Goal: Task Accomplishment & Management: Manage account settings

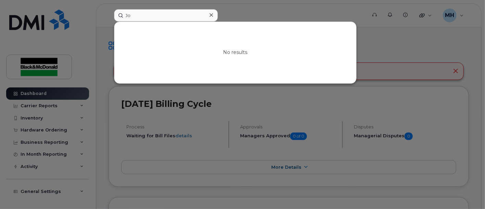
type input "J"
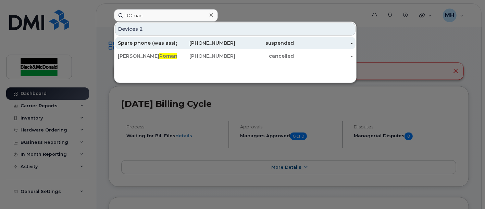
type input "ROman"
click at [151, 44] on div "Spare phone (was assigned to Jose Roman )" at bounding box center [147, 43] width 59 height 7
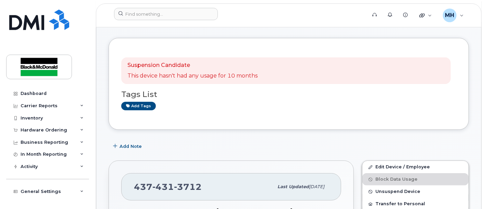
scroll to position [38, 0]
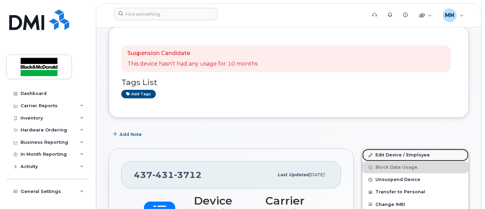
click at [411, 153] on link "Edit Device / Employee" at bounding box center [415, 155] width 106 height 12
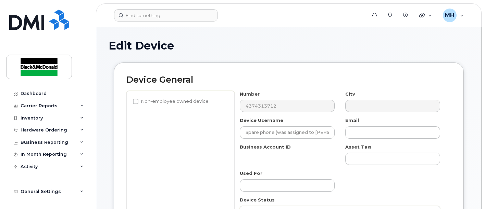
select select "91422"
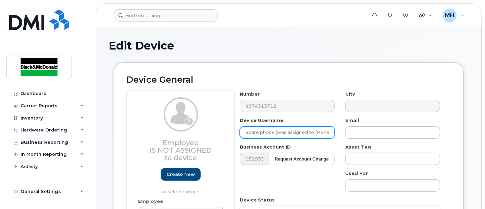
drag, startPoint x: 276, startPoint y: 132, endPoint x: 223, endPoint y: 133, distance: 53.0
click at [224, 133] on div "Employee Is not assigned to device Create new or select existing Employee Selec…" at bounding box center [288, 194] width 324 height 206
drag, startPoint x: 281, startPoint y: 133, endPoint x: 284, endPoint y: 131, distance: 4.1
click at [280, 133] on input "[PERSON_NAME])" at bounding box center [287, 133] width 95 height 12
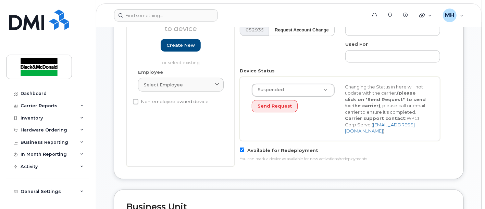
scroll to position [152, 0]
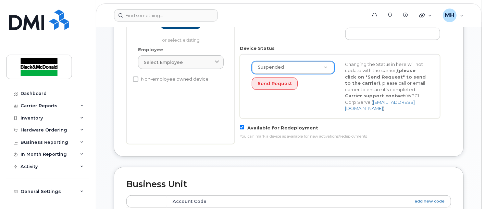
type input "[PERSON_NAME]"
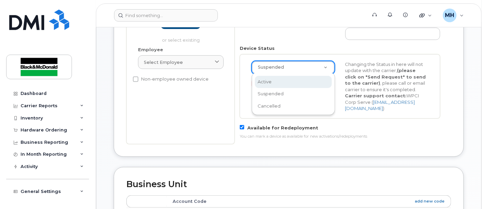
select select "active"
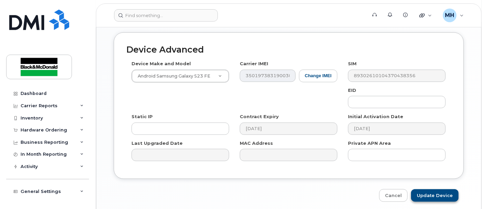
scroll to position [424, 0]
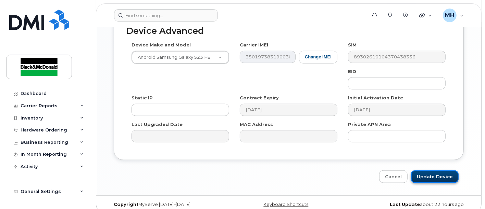
click at [430, 171] on input "Update Device" at bounding box center [435, 177] width 48 height 13
type input "Saving..."
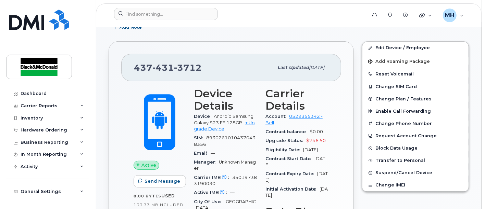
scroll to position [152, 0]
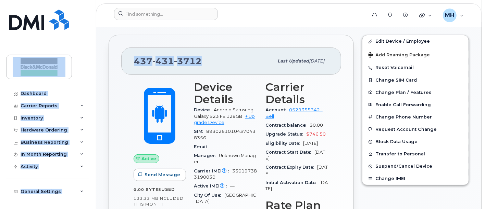
drag, startPoint x: 199, startPoint y: 61, endPoint x: 68, endPoint y: 51, distance: 130.8
click at [175, 71] on div "437 431 3712 Last updated Aug 22, 2025" at bounding box center [231, 61] width 220 height 27
click at [198, 57] on span "3712" at bounding box center [188, 61] width 28 height 10
